Goal: Information Seeking & Learning: Learn about a topic

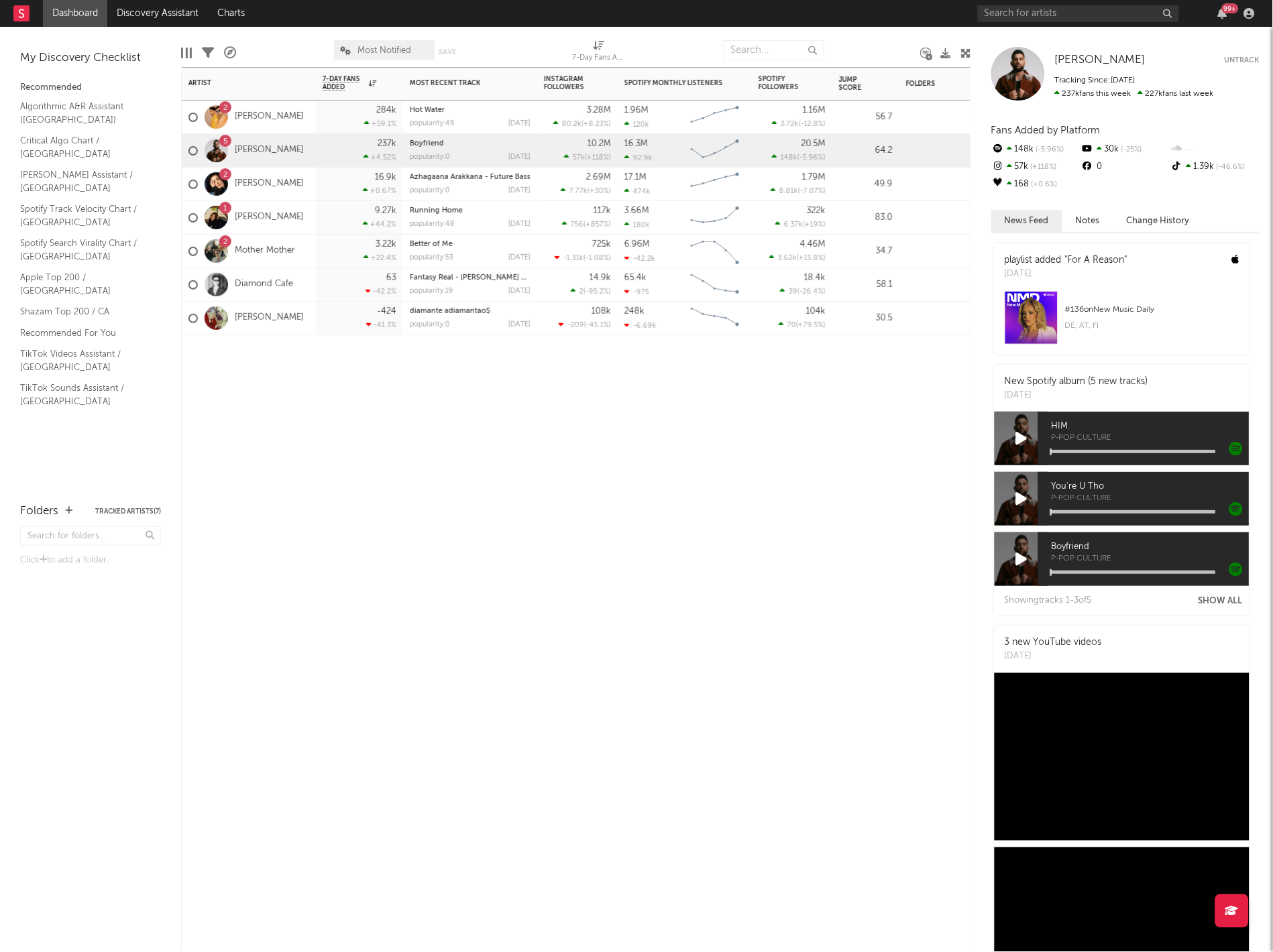
click at [274, 167] on div "2 [PERSON_NAME]" at bounding box center [246, 184] width 115 height 39
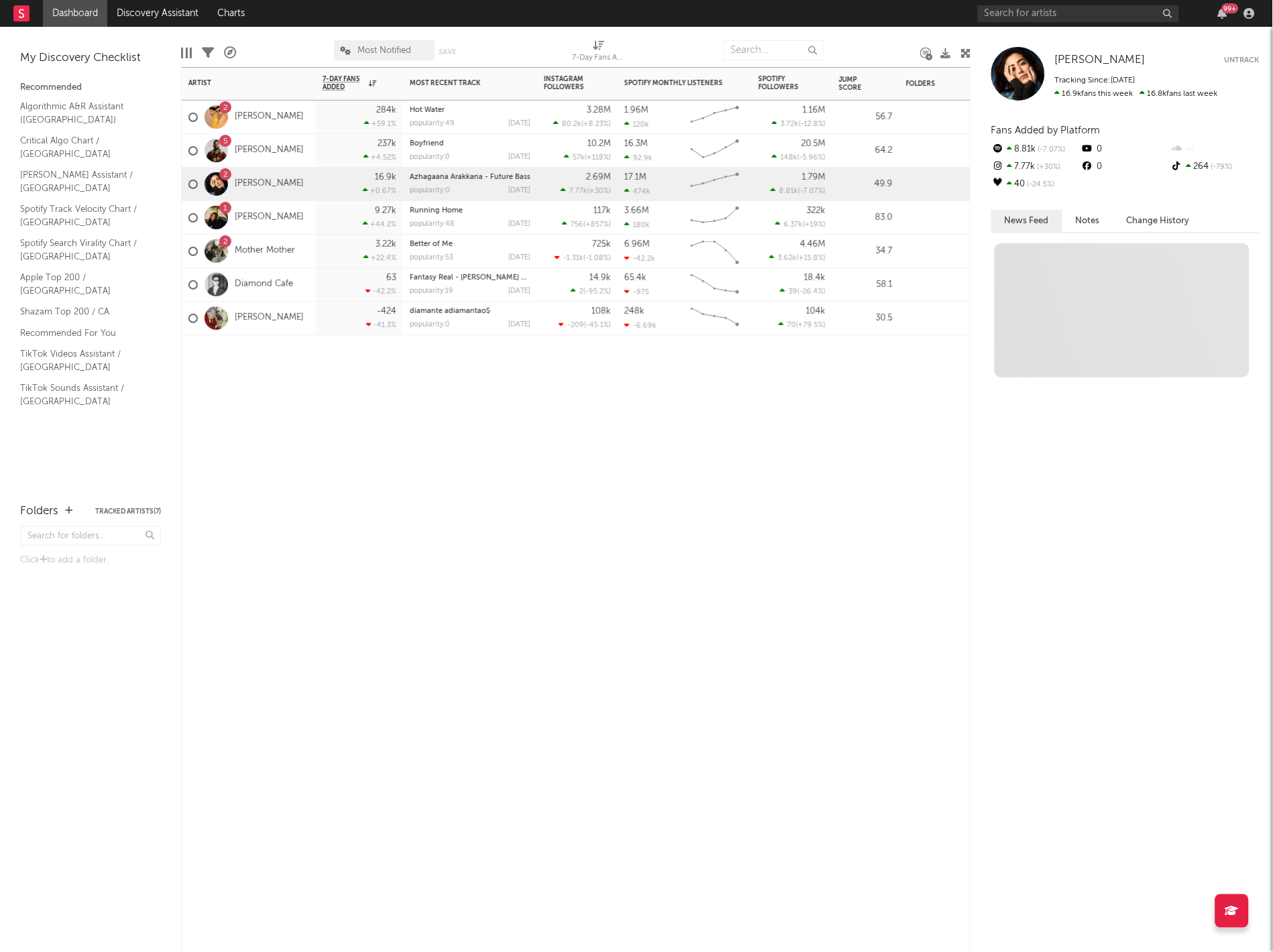
click at [281, 153] on div "5 [PERSON_NAME]" at bounding box center [248, 151] width 134 height 34
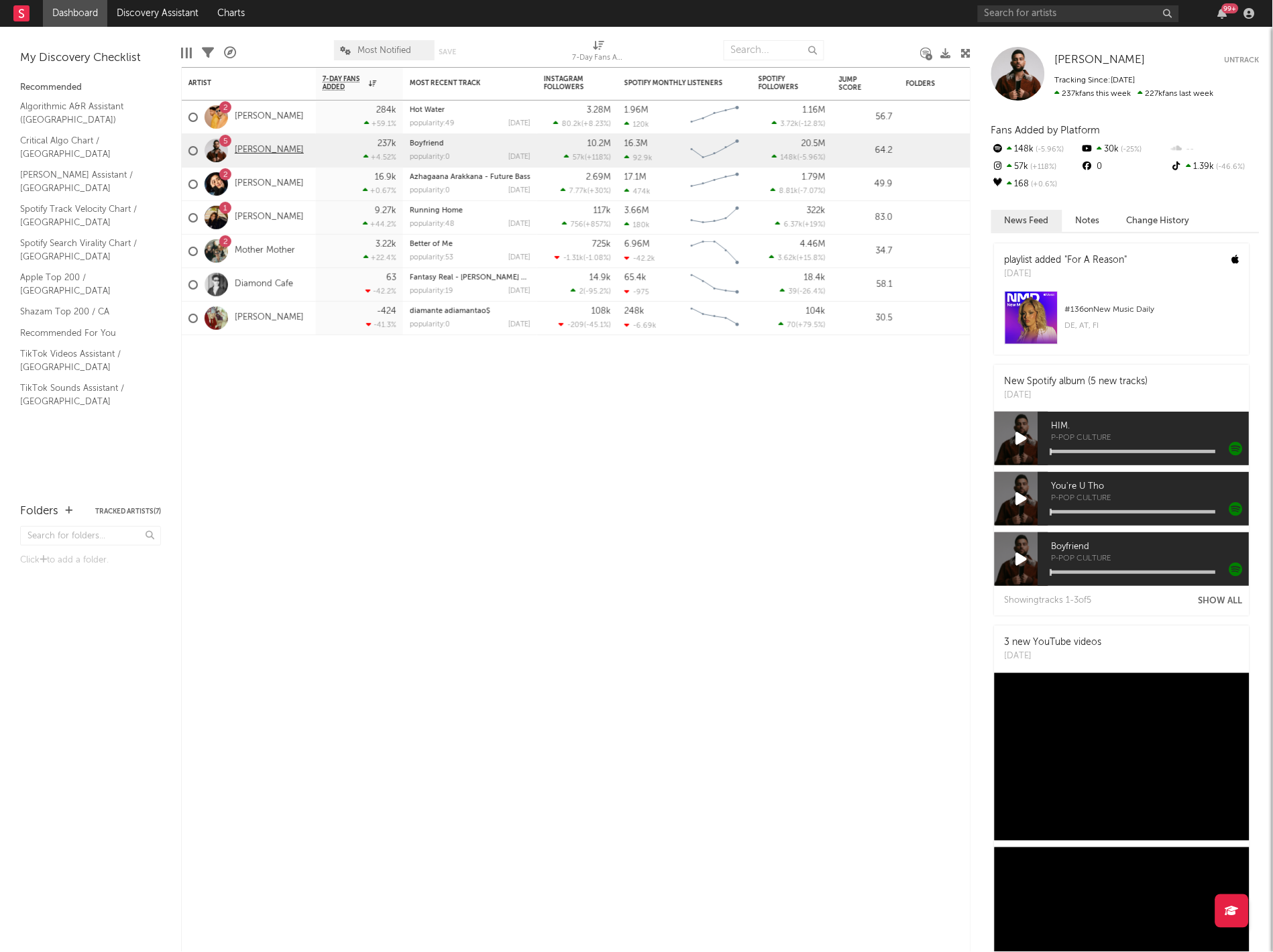
click at [269, 146] on link "[PERSON_NAME]" at bounding box center [269, 151] width 69 height 12
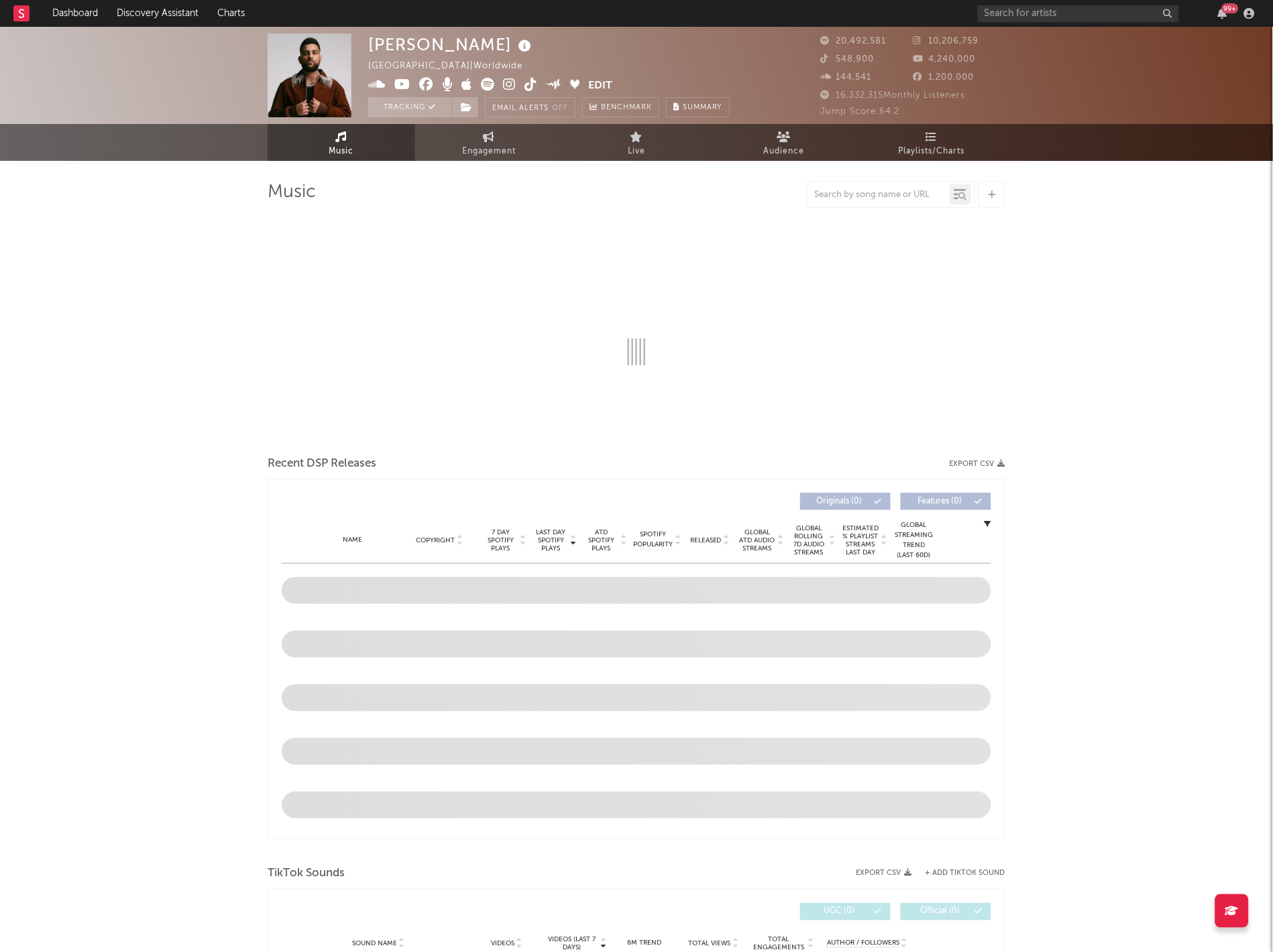
select select "6m"
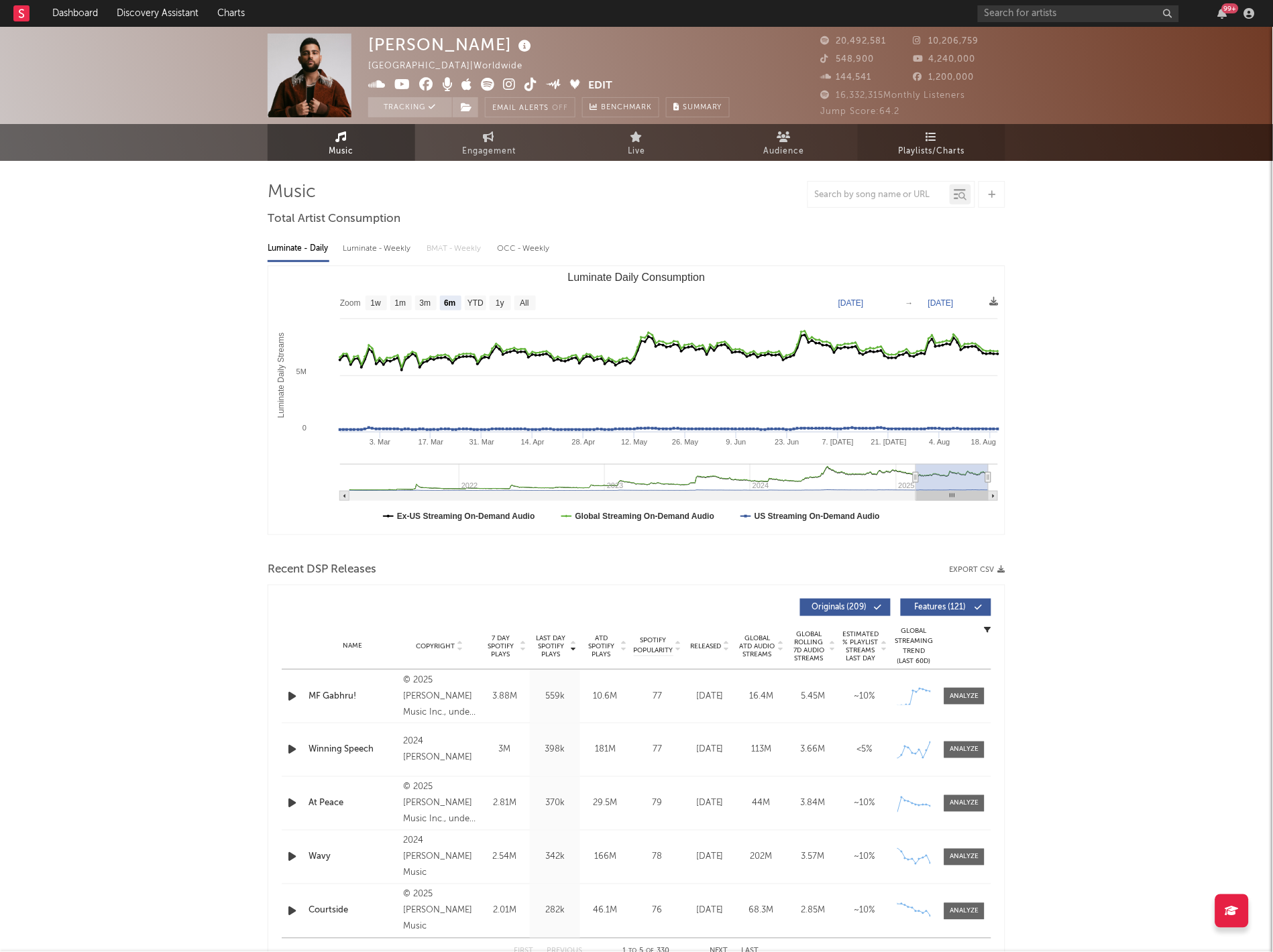
click at [913, 134] on link "Playlists/Charts" at bounding box center [931, 142] width 147 height 37
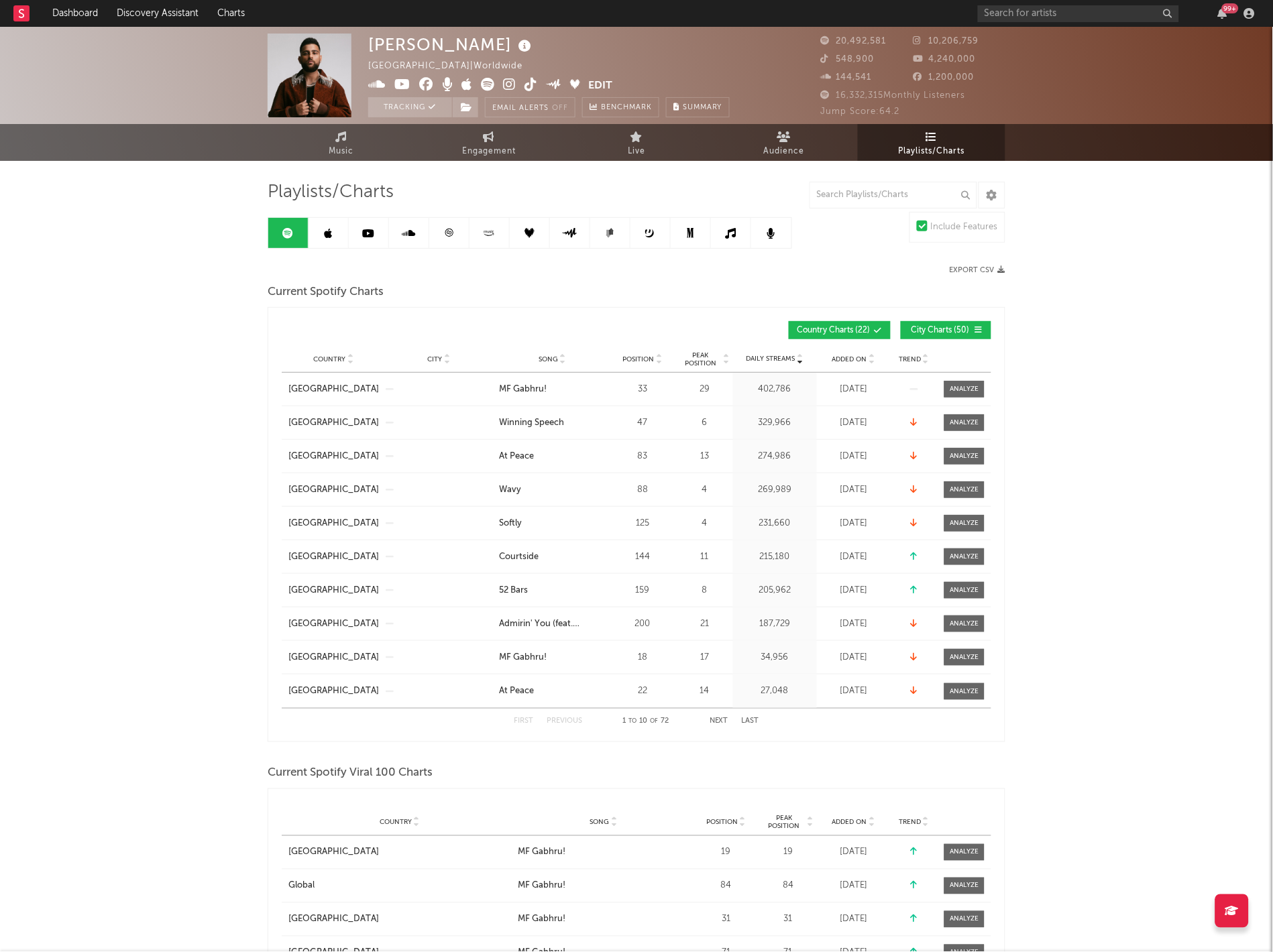
click at [851, 364] on div "Added On" at bounding box center [854, 359] width 67 height 10
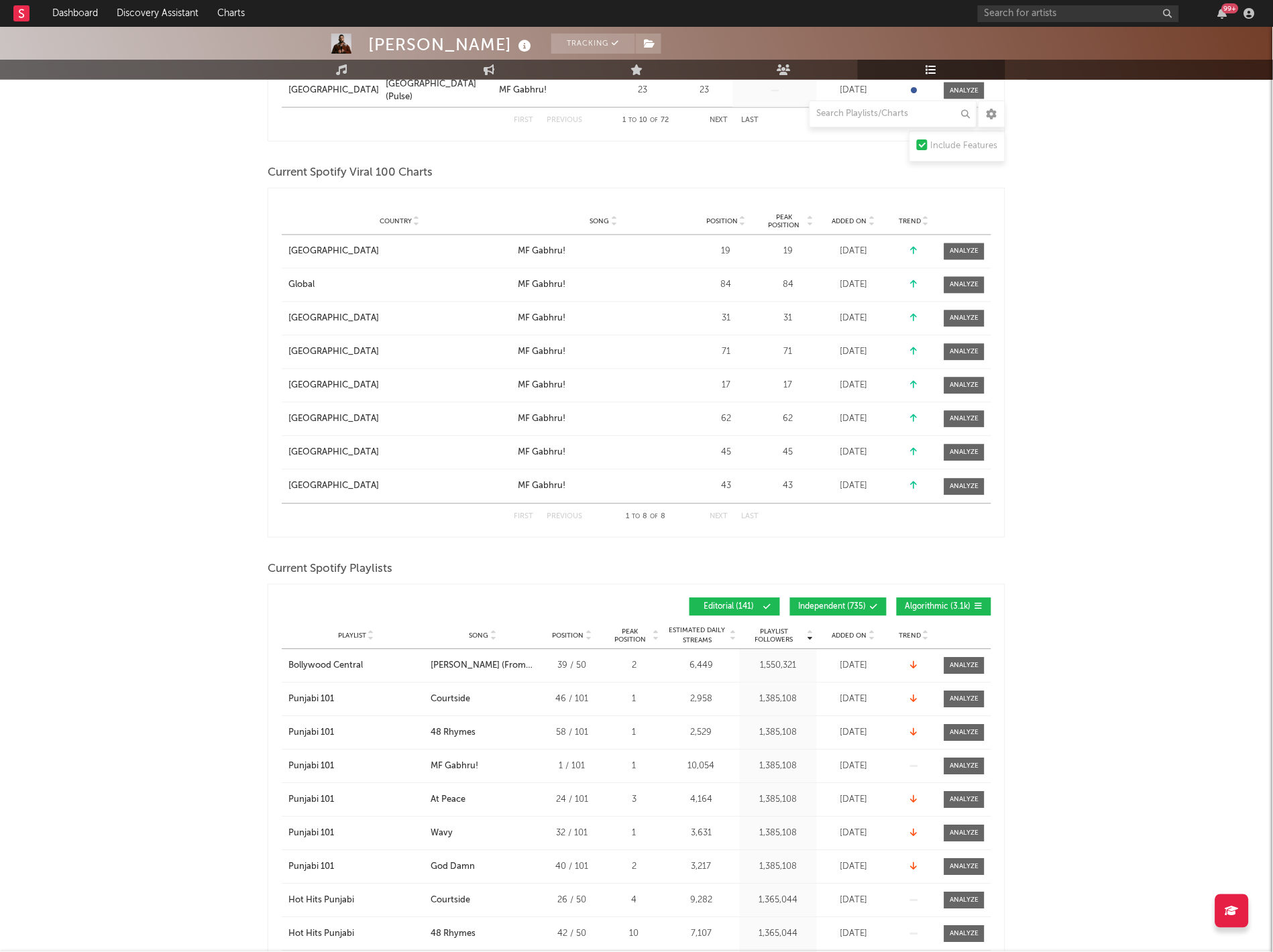
scroll to position [685, 0]
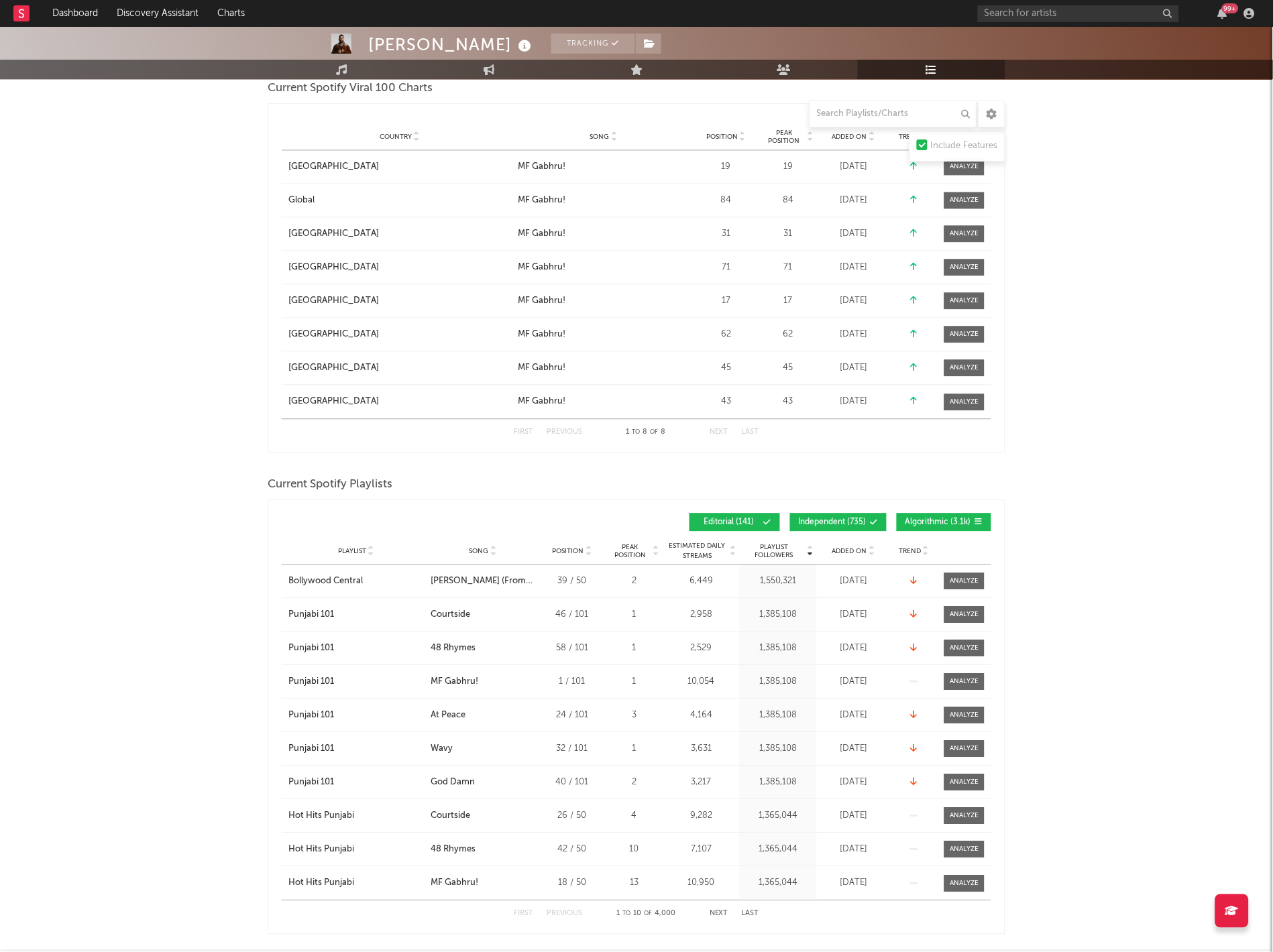
click at [900, 548] on span "Trend" at bounding box center [910, 552] width 22 height 8
click at [855, 546] on div "Added On" at bounding box center [854, 551] width 67 height 10
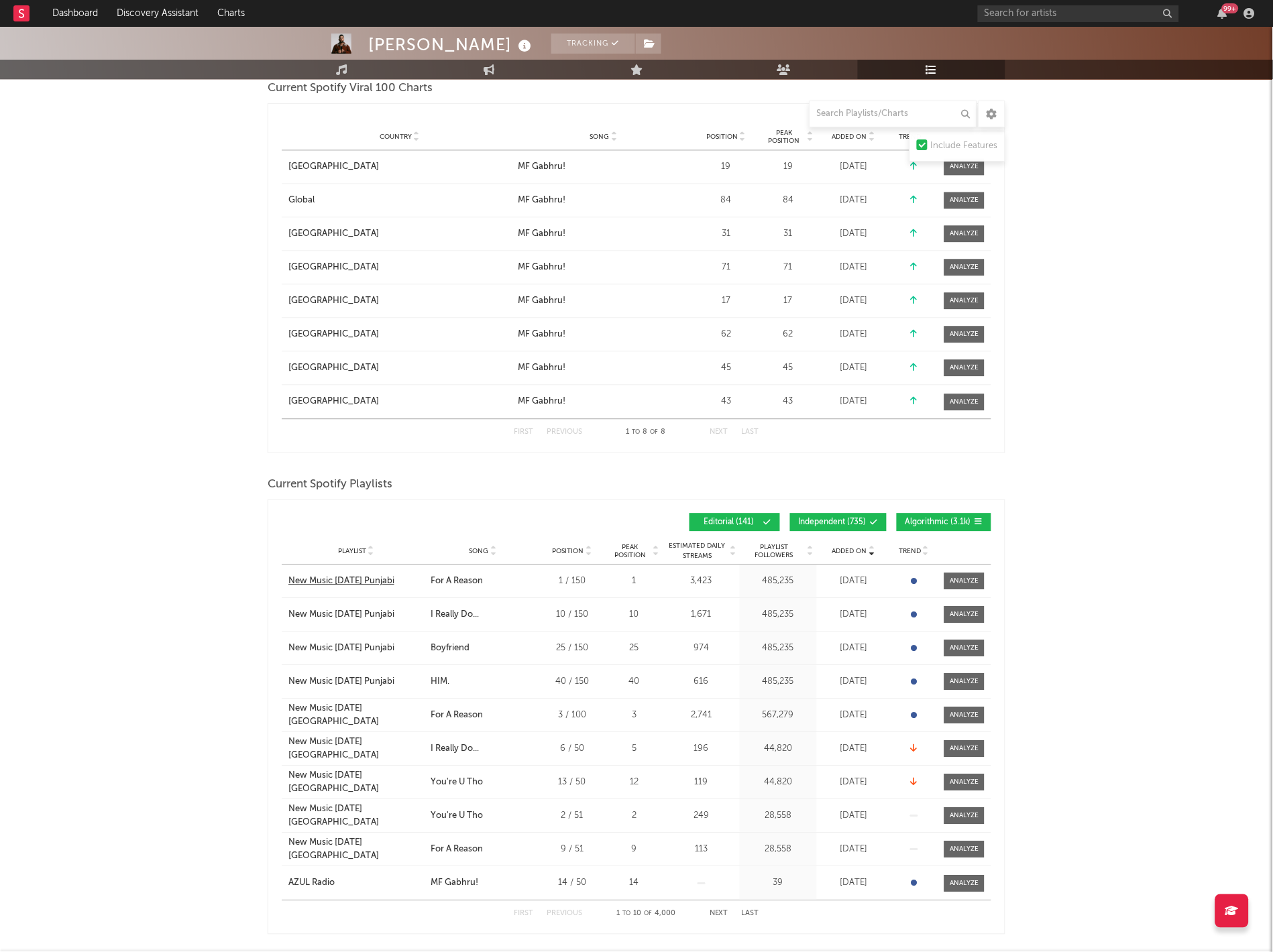
click at [308, 579] on div "New Music [DATE] Punjabi" at bounding box center [341, 582] width 106 height 13
click at [839, 515] on button "Independent ( 735 )" at bounding box center [838, 523] width 97 height 19
click at [921, 515] on button "Algorithmic ( 3.1k )" at bounding box center [944, 523] width 94 height 19
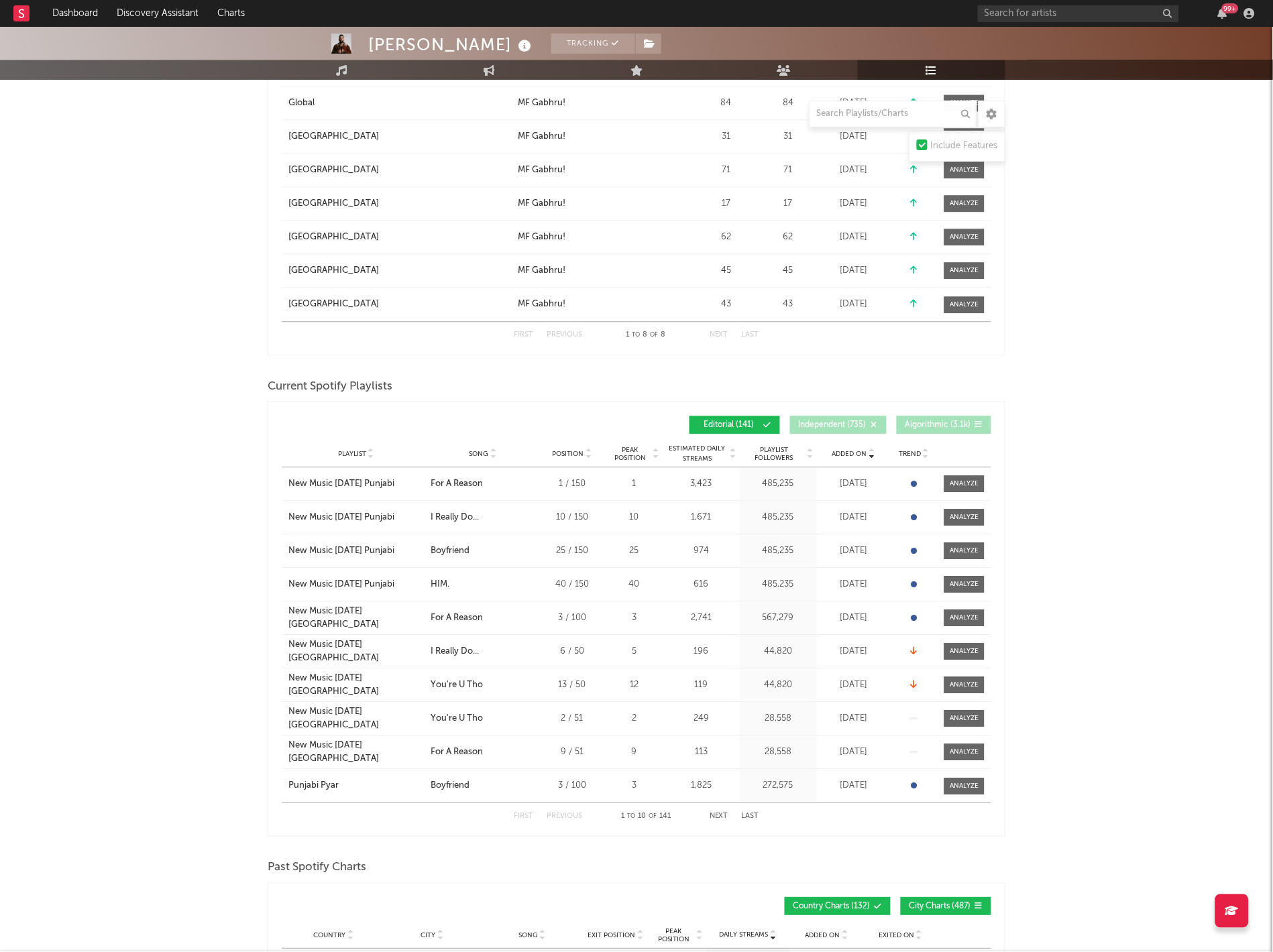
scroll to position [782, 0]
click at [722, 819] on button "Next" at bounding box center [719, 816] width 19 height 8
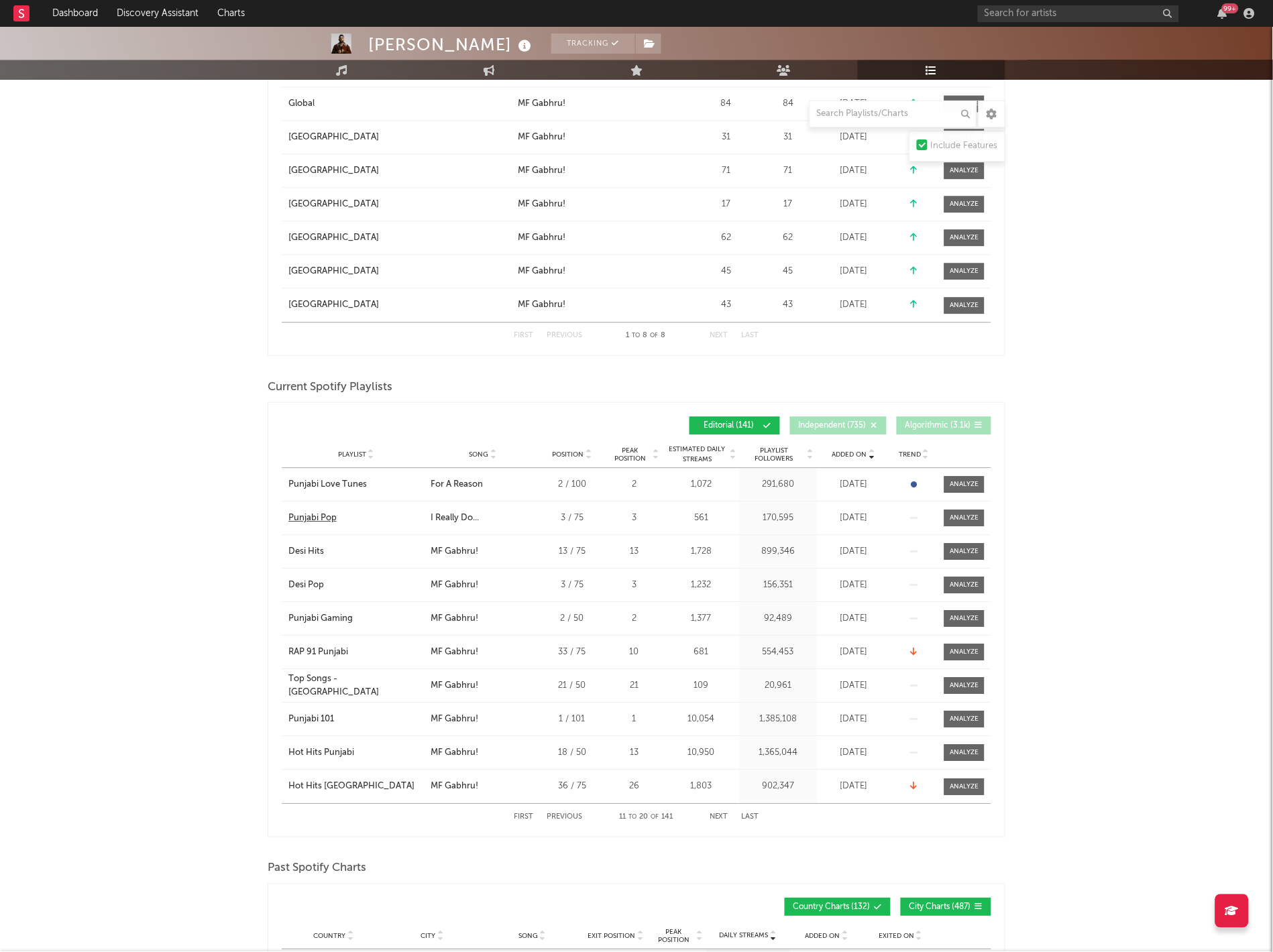
click at [318, 516] on div "Punjabi Pop" at bounding box center [312, 519] width 48 height 13
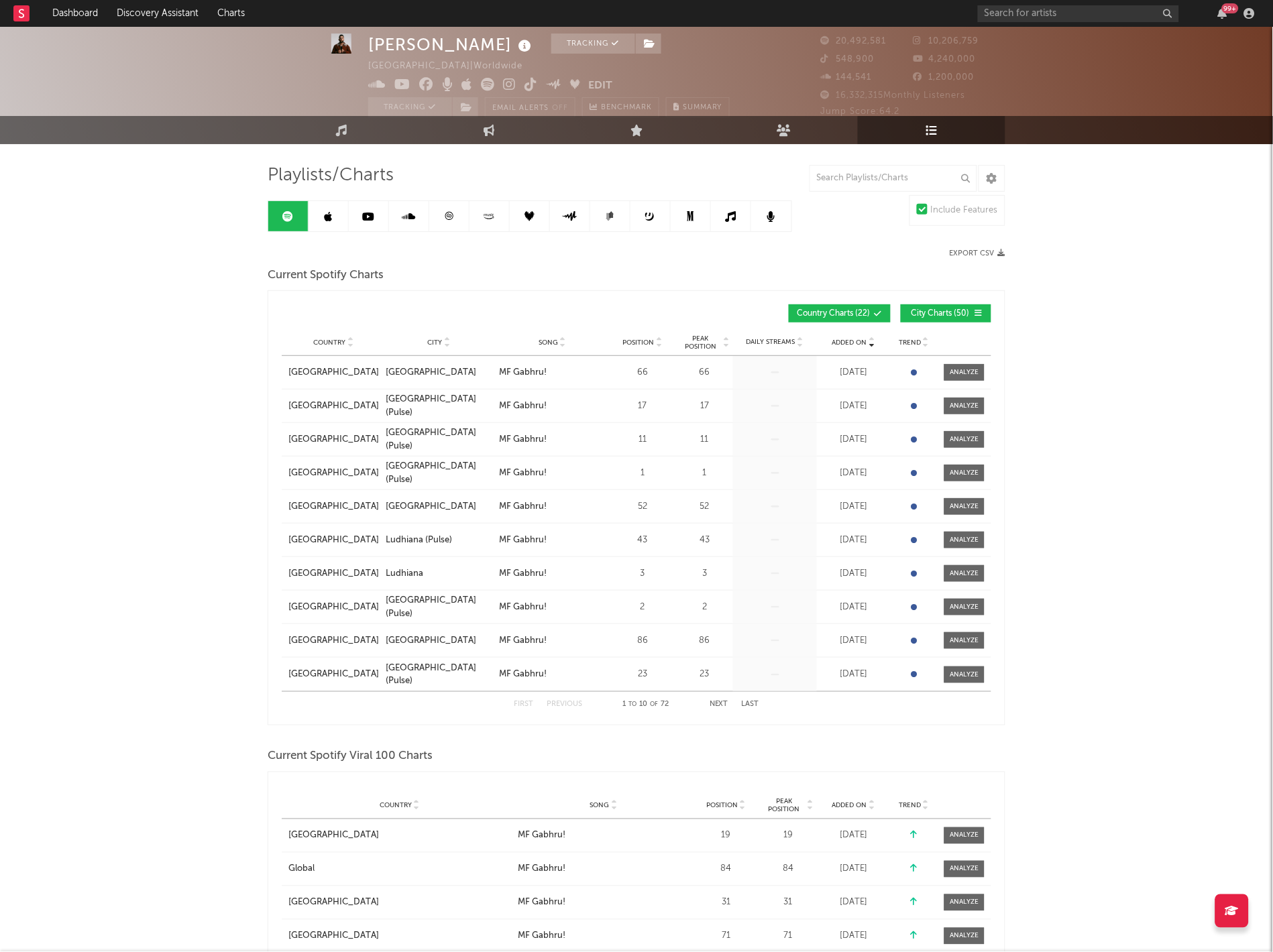
scroll to position [19, 0]
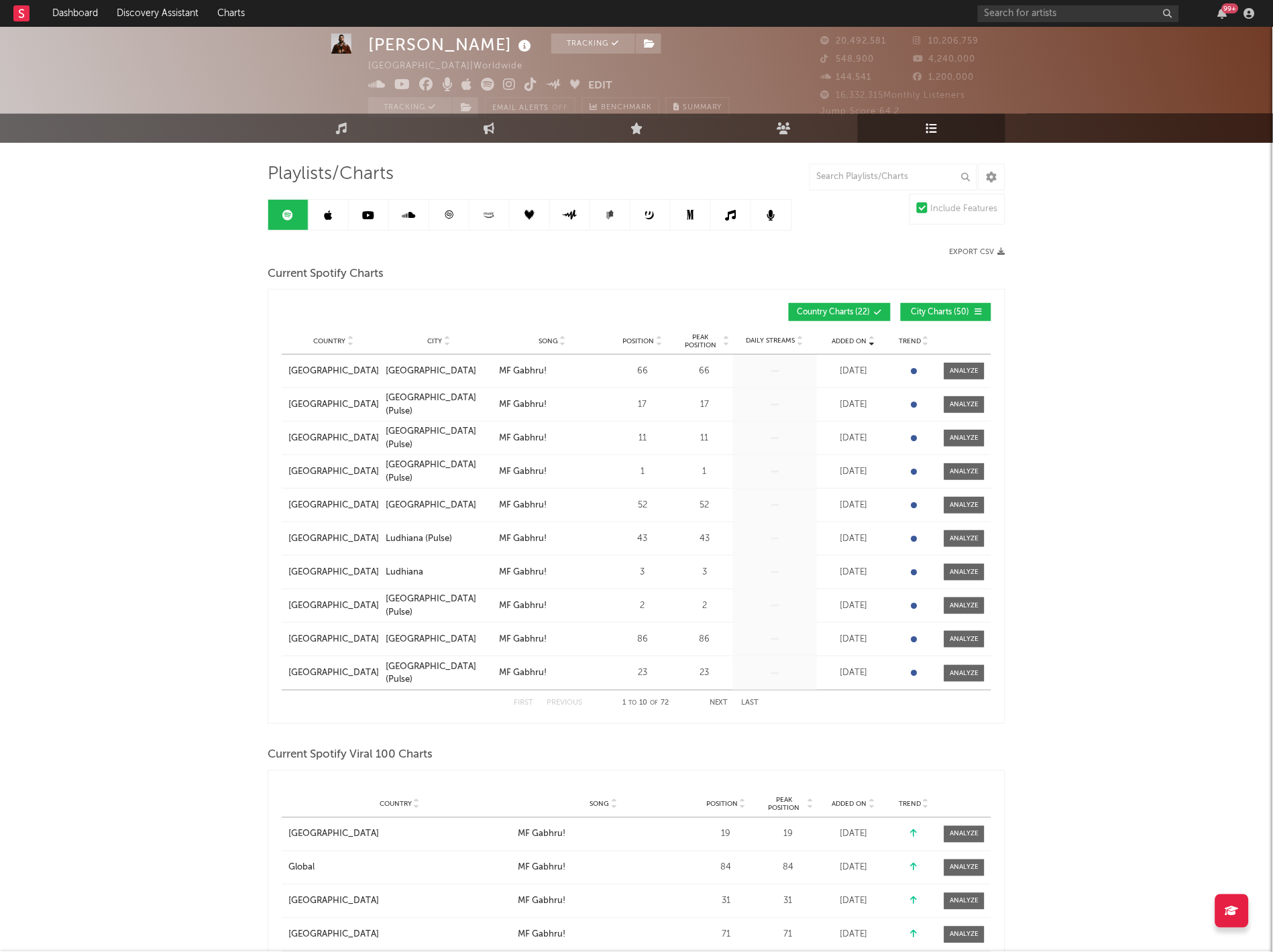
click at [328, 215] on icon at bounding box center [328, 215] width 8 height 11
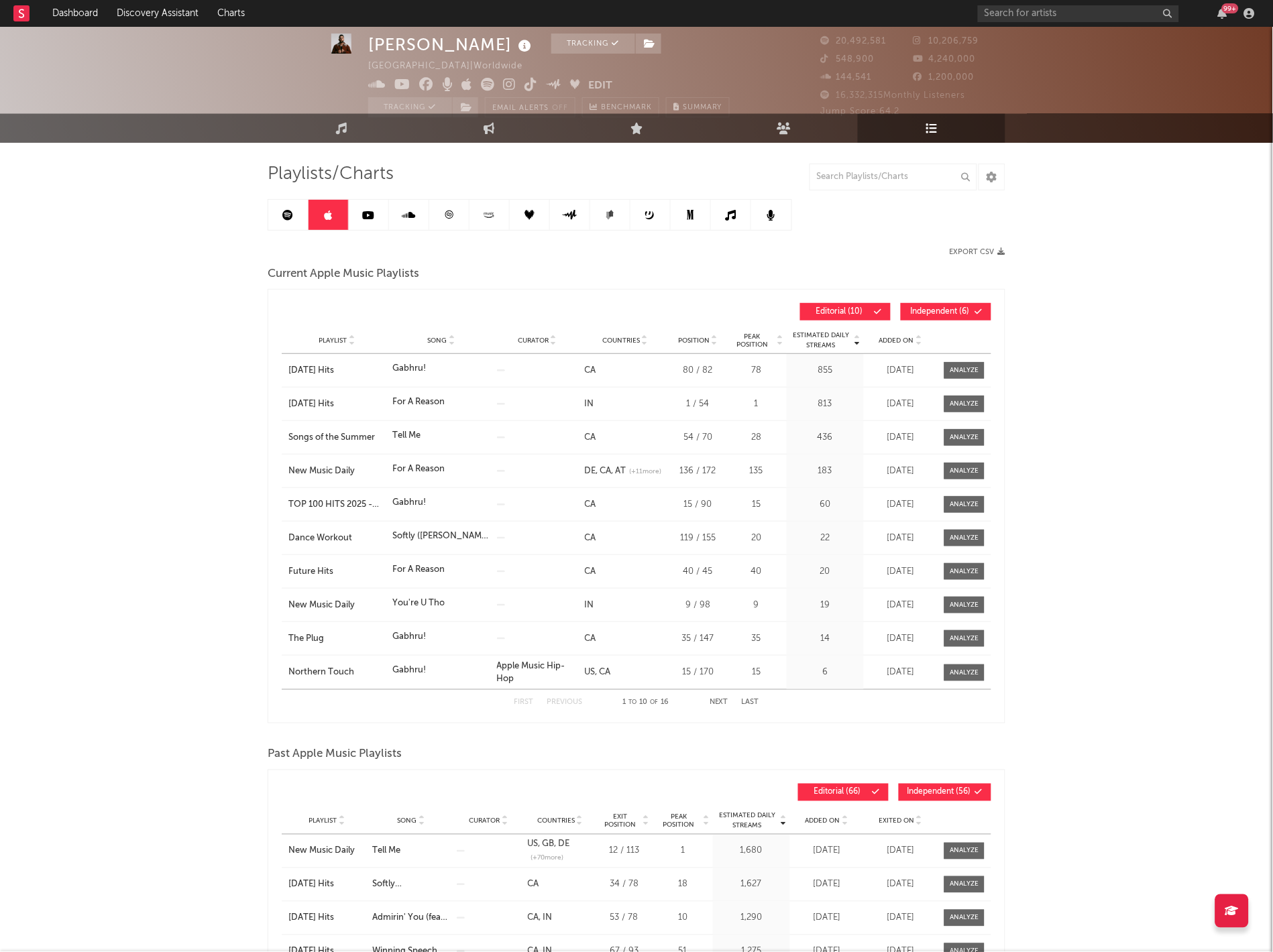
click at [925, 310] on span "Independent ( 6 )" at bounding box center [940, 312] width 61 height 8
click at [892, 338] on span "Added On" at bounding box center [896, 341] width 35 height 8
